Goal: Task Accomplishment & Management: Use online tool/utility

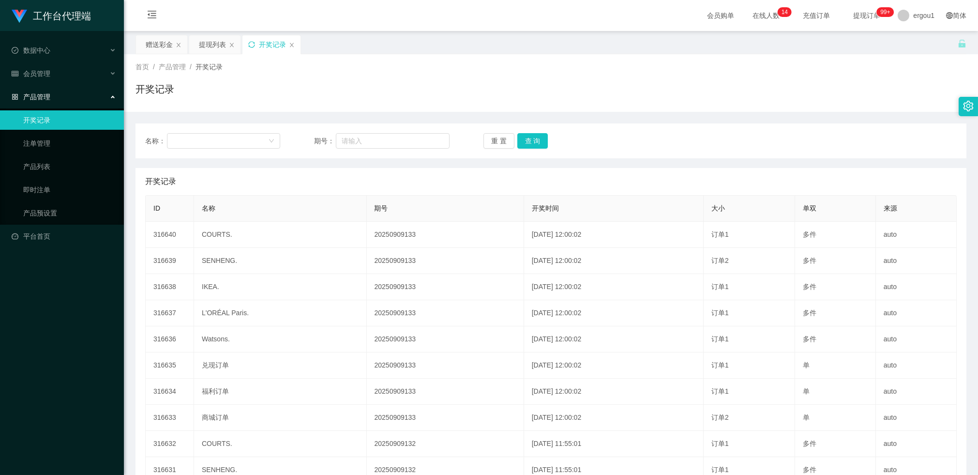
click at [251, 43] on icon "图标: sync" at bounding box center [251, 44] width 7 height 7
click at [161, 37] on div "赠送彩金" at bounding box center [159, 44] width 27 height 18
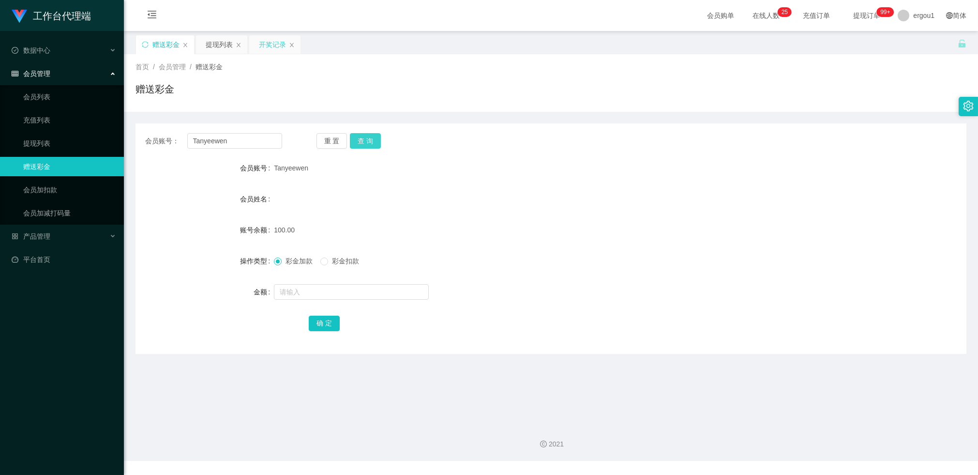
drag, startPoint x: 374, startPoint y: 140, endPoint x: 367, endPoint y: 194, distance: 54.7
click at [374, 140] on button "查 询" at bounding box center [365, 140] width 31 height 15
click at [371, 137] on button "查 询" at bounding box center [365, 140] width 31 height 15
click at [371, 138] on button "查 询" at bounding box center [365, 140] width 31 height 15
click at [272, 43] on div "开奖记录" at bounding box center [272, 44] width 27 height 18
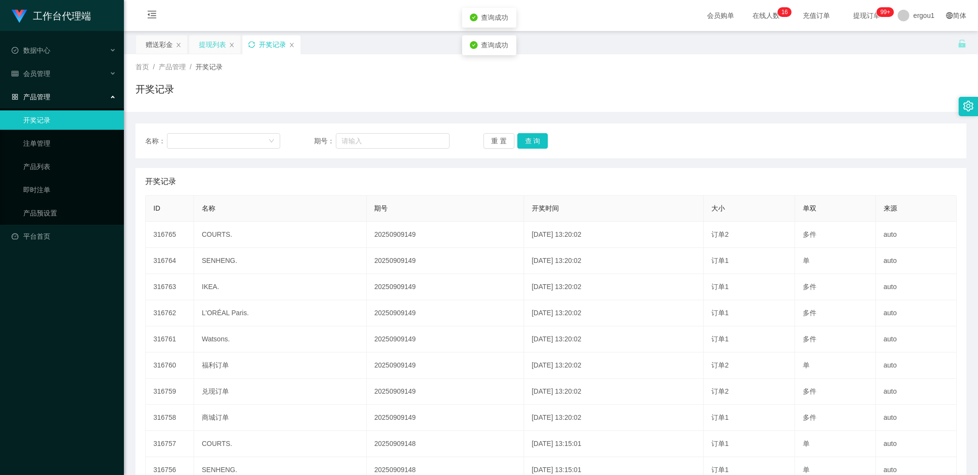
click at [211, 46] on div "提现列表" at bounding box center [212, 44] width 27 height 18
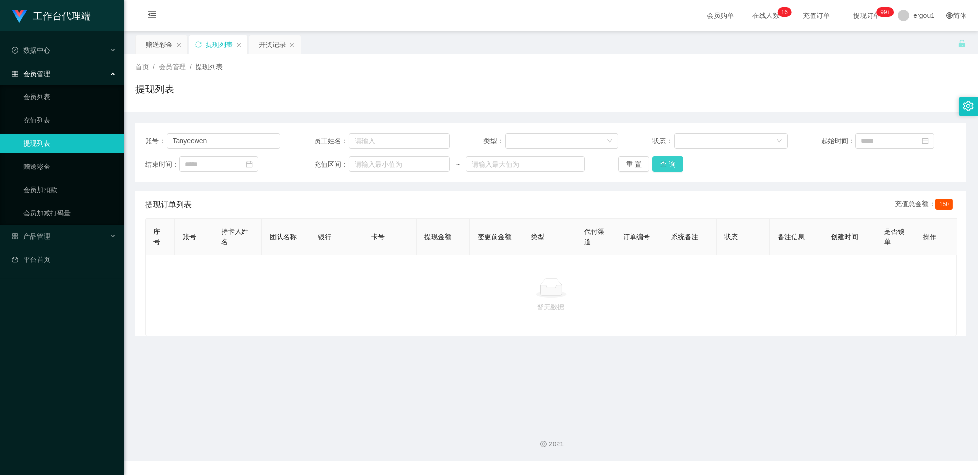
click at [669, 161] on button "查 询" at bounding box center [667, 163] width 31 height 15
click at [163, 44] on div "赠送彩金" at bounding box center [159, 44] width 27 height 18
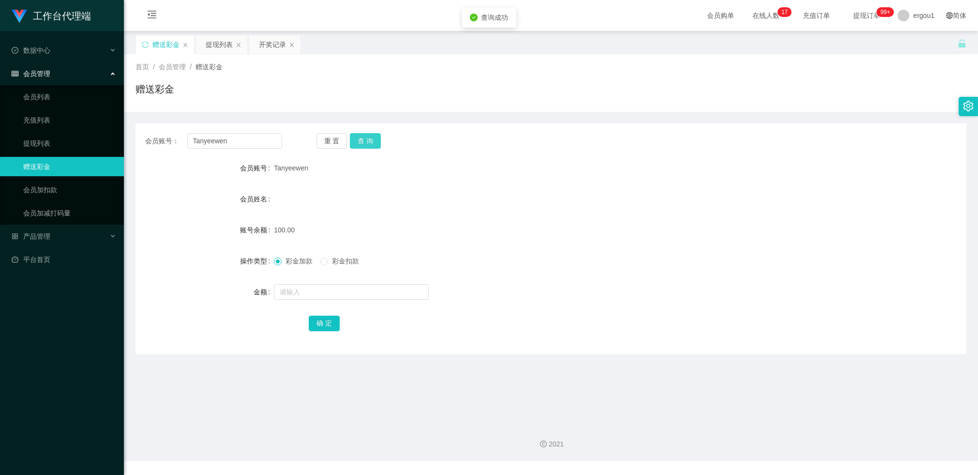
click at [358, 140] on button "查 询" at bounding box center [365, 140] width 31 height 15
click at [365, 137] on button "查 询" at bounding box center [365, 140] width 31 height 15
click at [365, 143] on button "查 询" at bounding box center [365, 140] width 31 height 15
click at [296, 285] on input "text" at bounding box center [351, 291] width 155 height 15
click at [209, 53] on div "提现列表" at bounding box center [219, 44] width 27 height 18
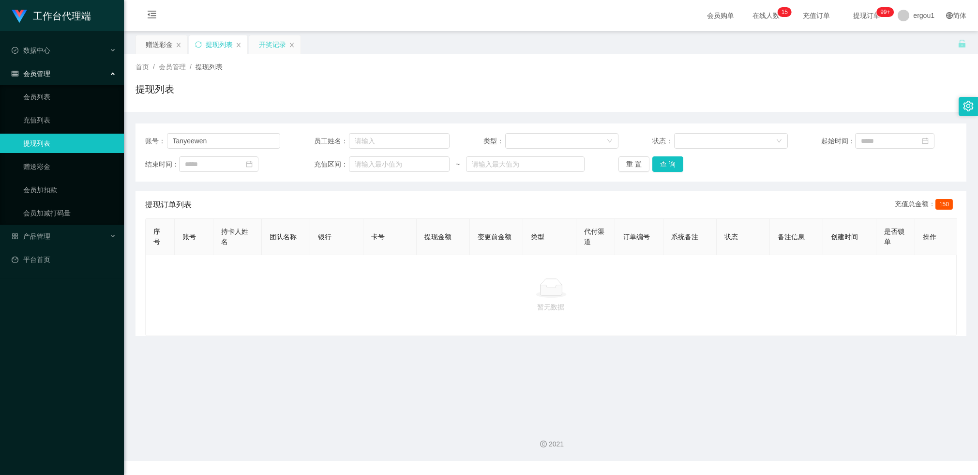
click at [275, 51] on div "开奖记录" at bounding box center [272, 44] width 27 height 18
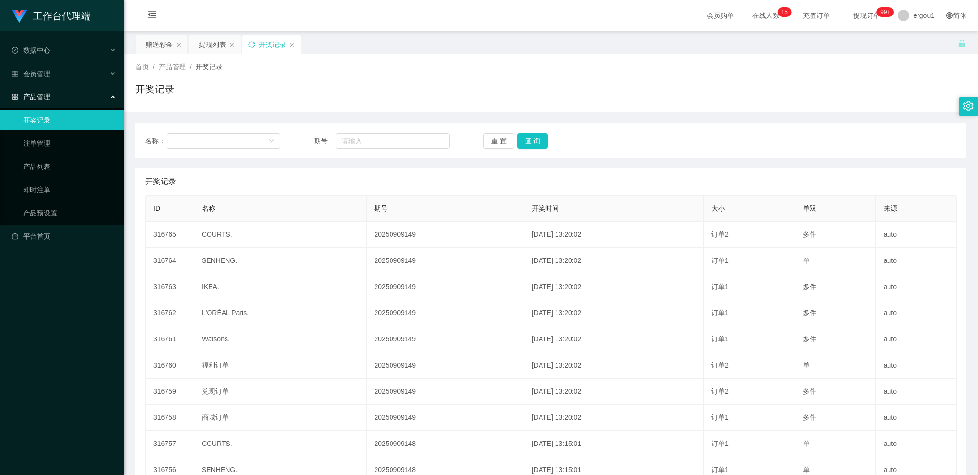
click at [252, 46] on icon "图标: sync" at bounding box center [251, 44] width 7 height 7
drag, startPoint x: 160, startPoint y: 47, endPoint x: 165, endPoint y: 49, distance: 6.3
click at [160, 47] on div "赠送彩金" at bounding box center [159, 44] width 27 height 18
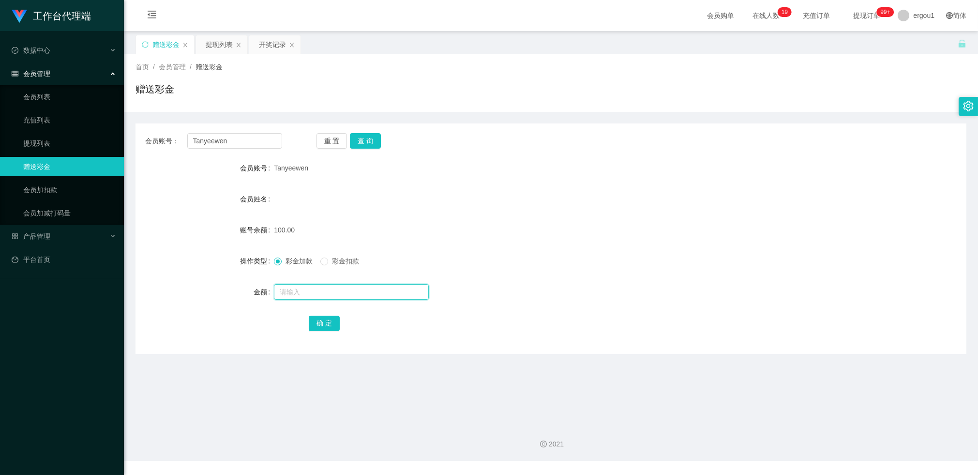
click at [298, 285] on input "text" at bounding box center [351, 291] width 155 height 15
type input "50"
click at [319, 324] on button "确 定" at bounding box center [324, 322] width 31 height 15
click at [368, 143] on button "查 询" at bounding box center [365, 140] width 31 height 15
drag, startPoint x: 305, startPoint y: 296, endPoint x: 314, endPoint y: 284, distance: 14.9
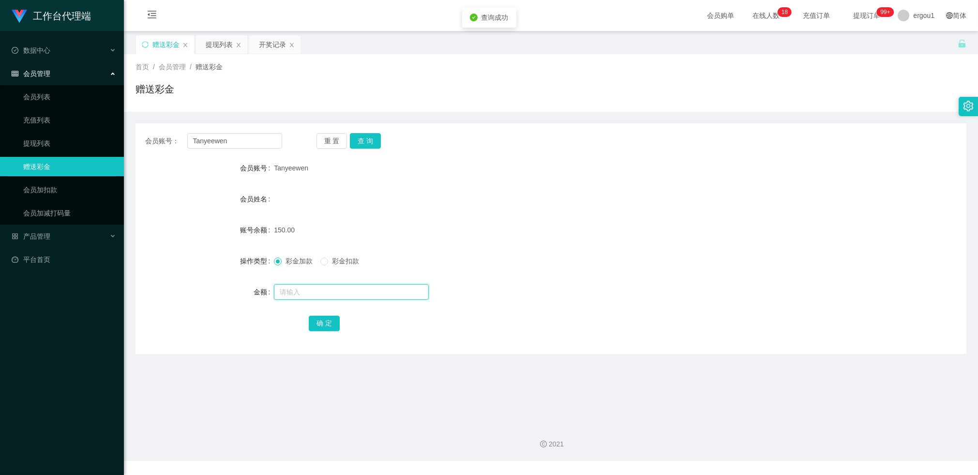
click at [305, 296] on input "text" at bounding box center [351, 291] width 155 height 15
click at [271, 45] on div "开奖记录" at bounding box center [272, 44] width 27 height 18
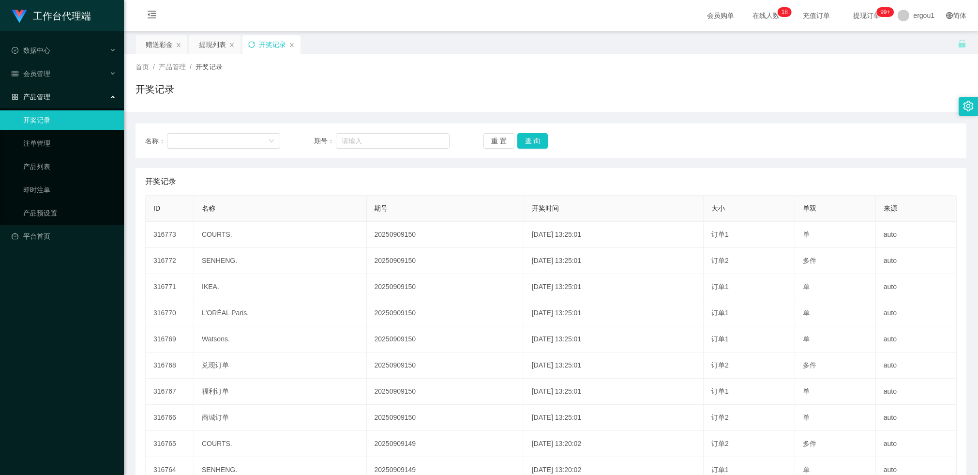
drag, startPoint x: 230, startPoint y: 45, endPoint x: 283, endPoint y: 84, distance: 65.8
click at [283, 96] on div "关闭左侧 关闭右侧 关闭其它 刷新页面 赠送彩金 提现列表 开奖记录 首页 / 产品管理 / 开奖记录 / 开奖记录 名称： 期号： 重 置 查 询 开奖记录…" at bounding box center [550, 274] width 831 height 479
click at [248, 45] on icon "图标: sync" at bounding box center [251, 44] width 7 height 7
click at [152, 46] on div "赠送彩金" at bounding box center [159, 44] width 27 height 18
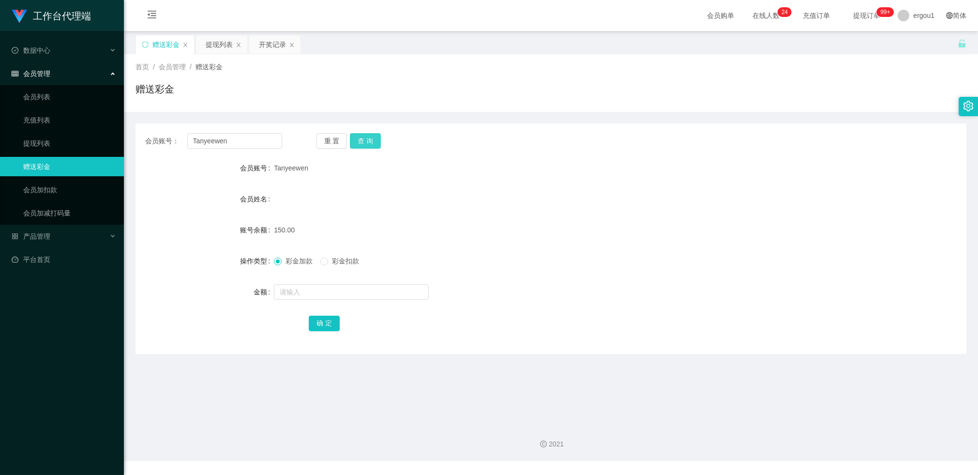
click at [364, 141] on button "查 询" at bounding box center [365, 140] width 31 height 15
click at [332, 273] on form "会员账号 Tanyeewen 会员姓名 [PERSON_NAME] 账号余额 250.00 操作类型 彩金加款 彩金扣款 金额 确 定" at bounding box center [550, 245] width 831 height 174
click at [333, 265] on label "彩金扣款" at bounding box center [341, 261] width 43 height 10
click at [326, 287] on input "text" at bounding box center [351, 291] width 155 height 15
type input "100"
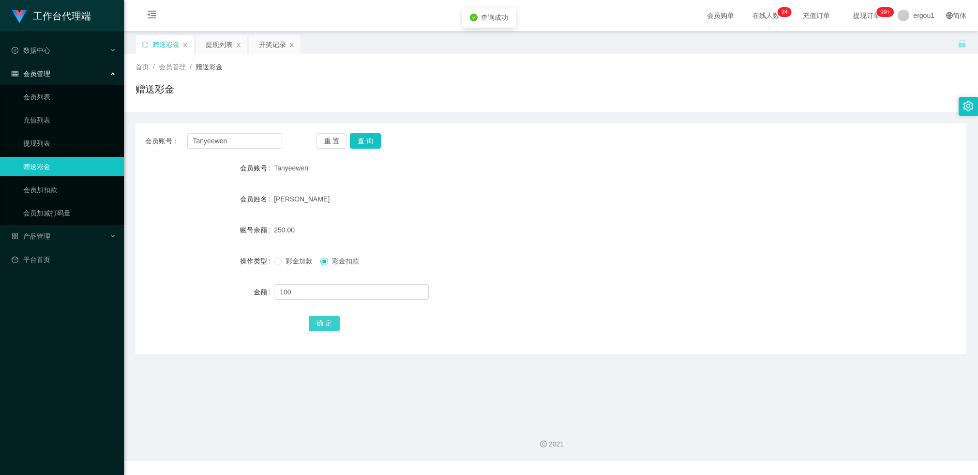
click at [326, 325] on button "确 定" at bounding box center [324, 322] width 31 height 15
click at [366, 143] on button "查 询" at bounding box center [365, 140] width 31 height 15
click at [250, 147] on input "Tanyeewen" at bounding box center [234, 140] width 95 height 15
click at [216, 44] on div "提现列表" at bounding box center [219, 44] width 27 height 18
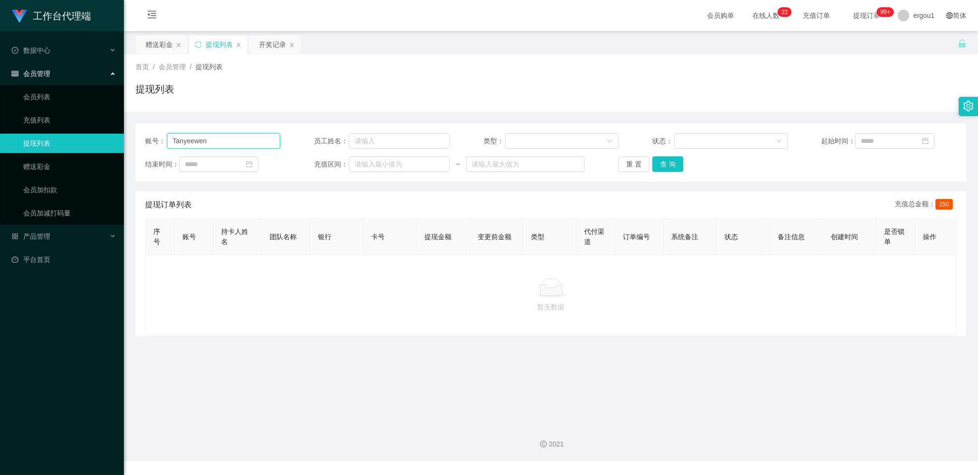
click at [208, 138] on input "Tanyeewen" at bounding box center [224, 140] width 114 height 15
click at [661, 166] on button "查 询" at bounding box center [667, 163] width 31 height 15
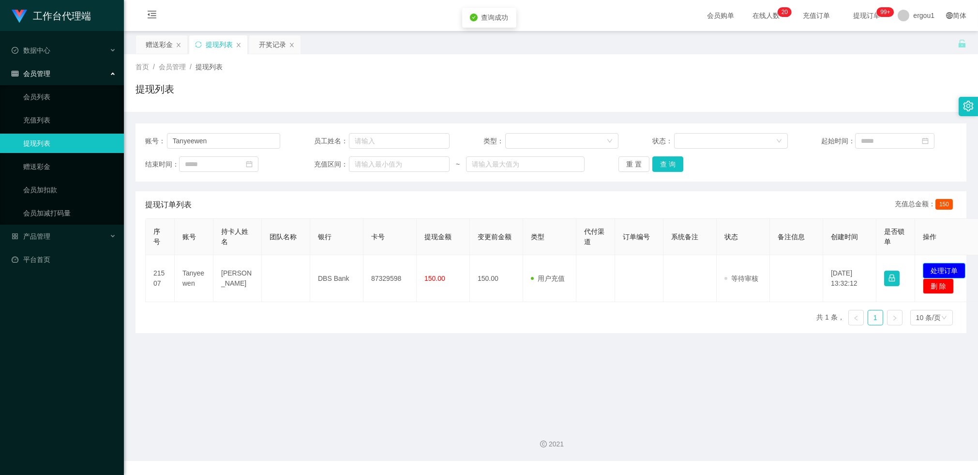
click at [931, 267] on button "处理订单" at bounding box center [943, 270] width 43 height 15
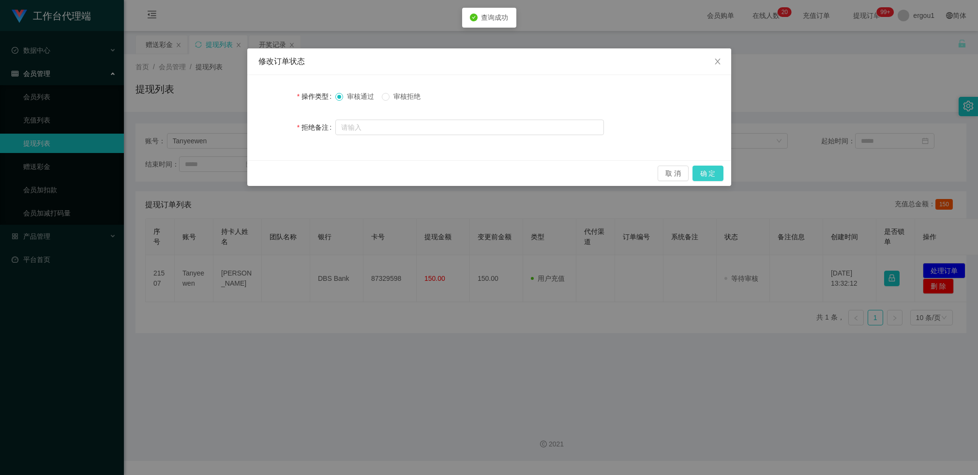
click at [714, 178] on button "确 定" at bounding box center [707, 172] width 31 height 15
